Goal: Information Seeking & Learning: Learn about a topic

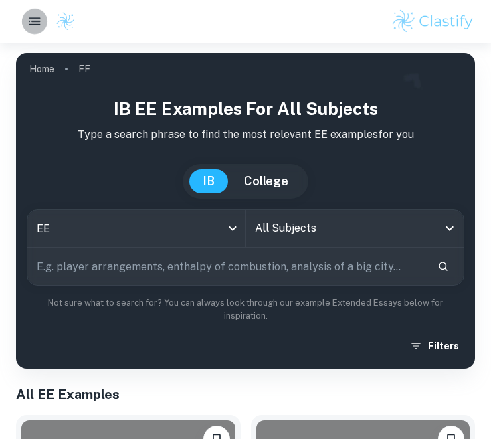
click at [30, 17] on icon "button" at bounding box center [34, 20] width 15 height 15
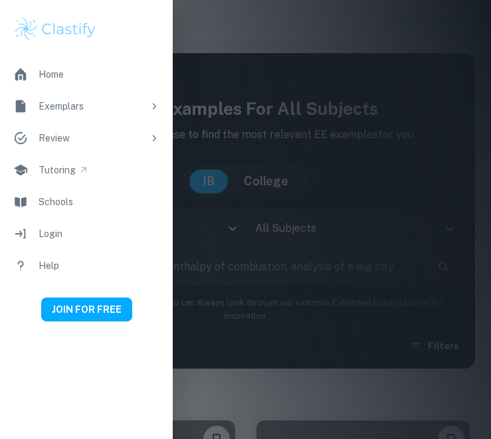
click at [60, 80] on div "Home" at bounding box center [51, 74] width 25 height 15
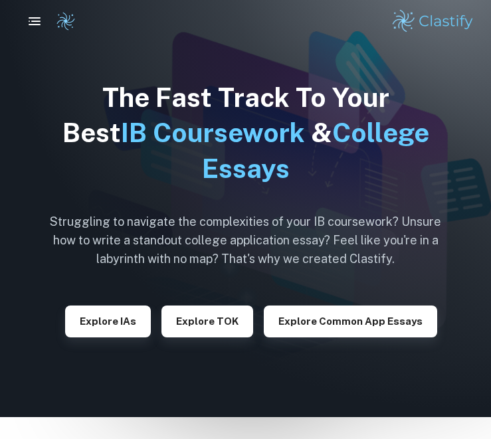
click at [110, 304] on div "Explore IAs" at bounding box center [108, 316] width 86 height 43
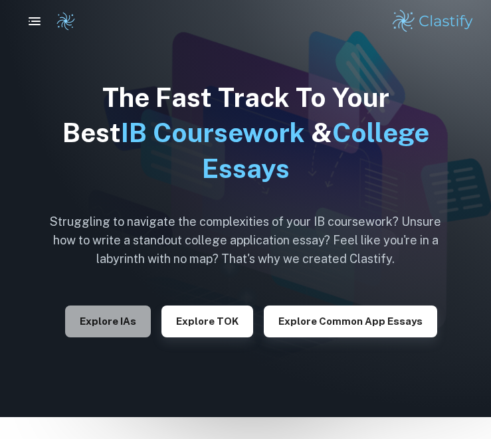
click at [111, 320] on button "Explore IAs" at bounding box center [108, 322] width 86 height 32
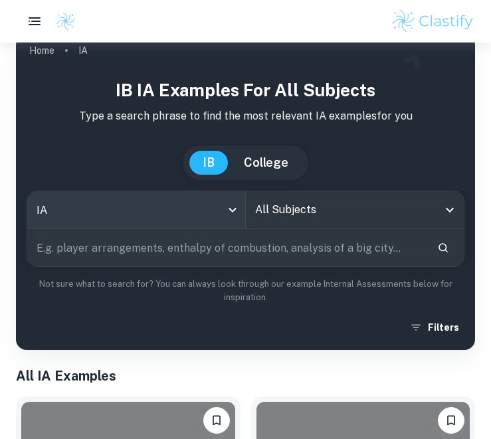
scroll to position [19, 0]
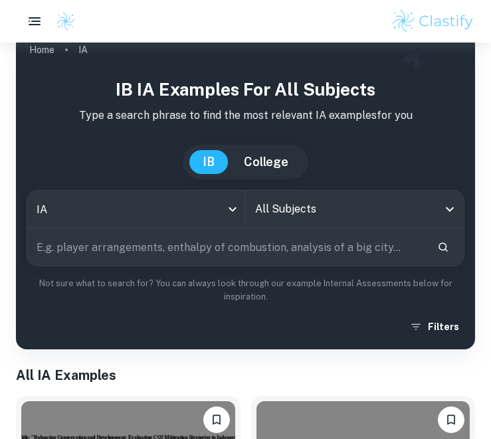
click at [307, 213] on input "All Subjects" at bounding box center [345, 209] width 187 height 25
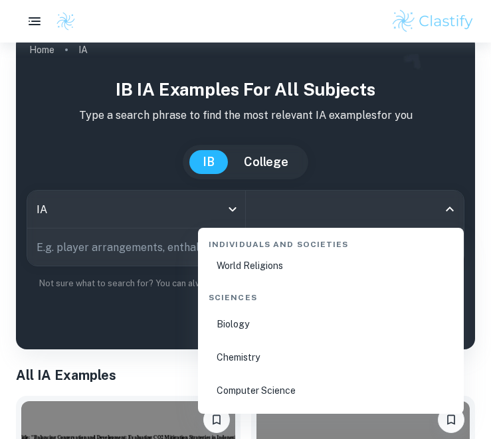
scroll to position [2016, 0]
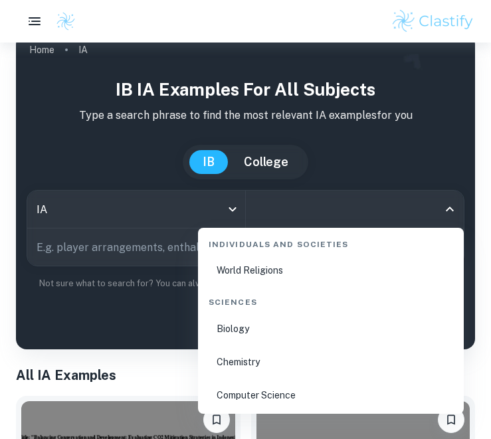
click at [222, 325] on li "Biology" at bounding box center [330, 328] width 255 height 31
type input "Biology"
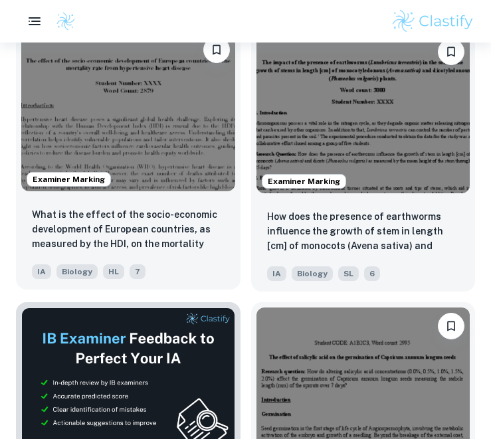
scroll to position [525, 0]
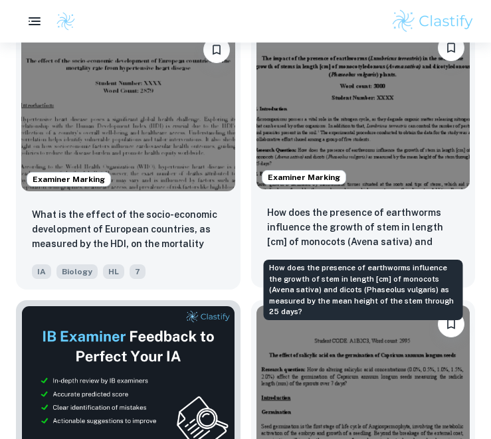
click at [323, 207] on days?"] "How does the presence of earthworms influence the growth of stem in length [cm]…" at bounding box center [363, 227] width 193 height 45
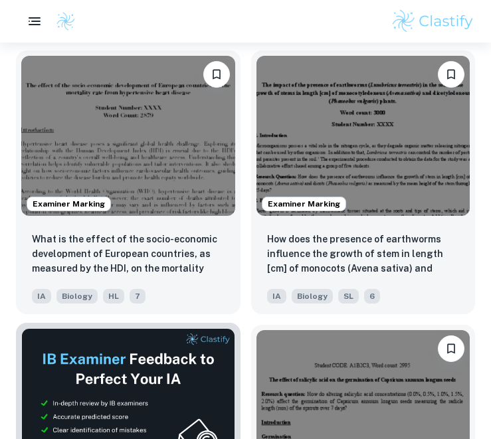
scroll to position [491, 0]
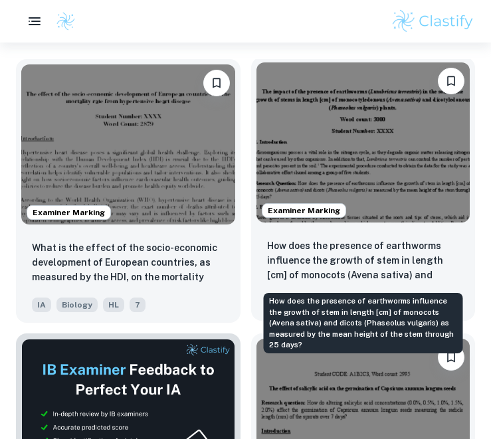
click at [299, 249] on days?"] "How does the presence of earthworms influence the growth of stem in length [cm]…" at bounding box center [363, 260] width 193 height 45
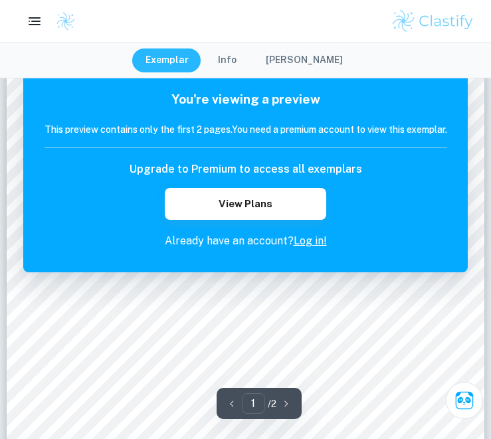
scroll to position [70, 0]
